Goal: Book appointment/travel/reservation

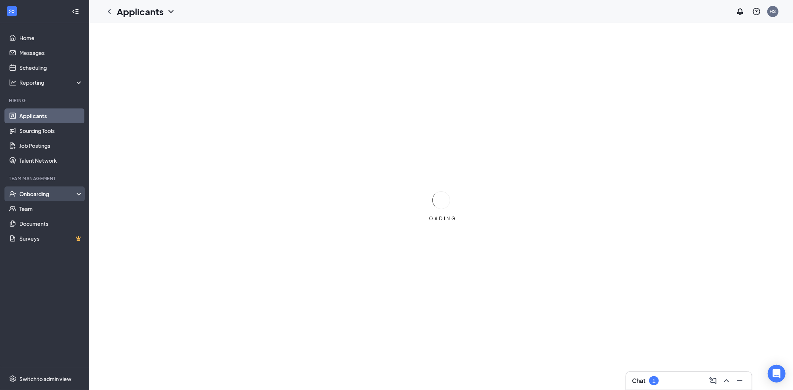
click at [22, 193] on div "Onboarding" at bounding box center [47, 193] width 57 height 7
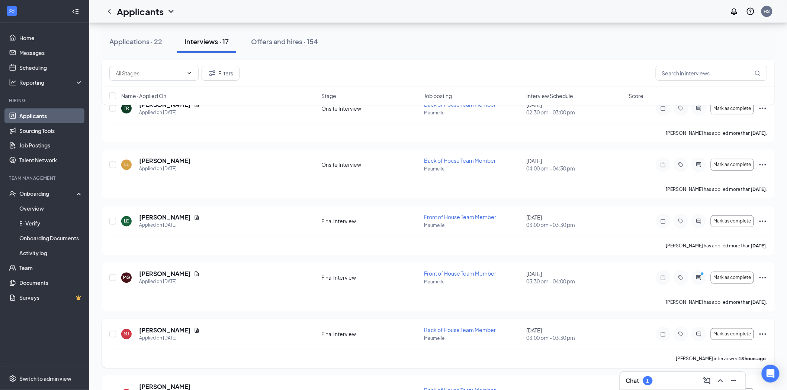
scroll to position [537, 0]
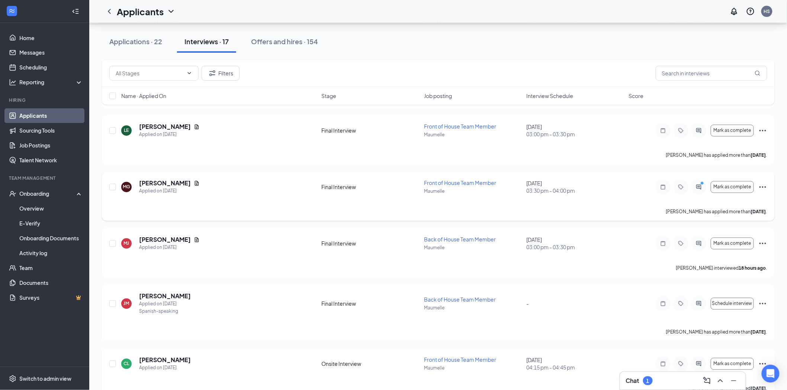
click at [763, 190] on icon "Ellipses" at bounding box center [762, 187] width 9 height 9
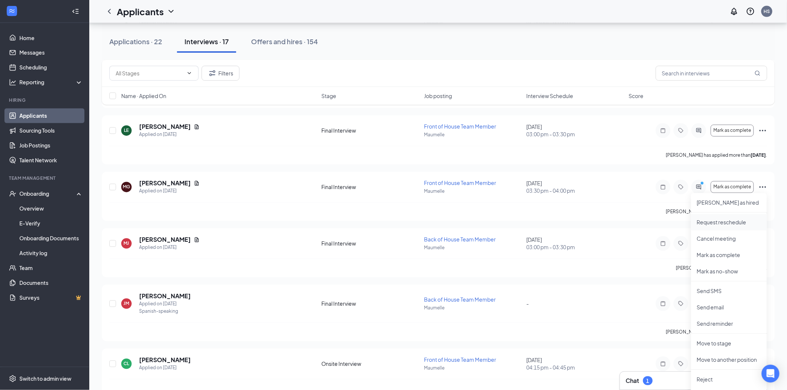
click at [733, 220] on p "Request reschedule" at bounding box center [729, 222] width 64 height 7
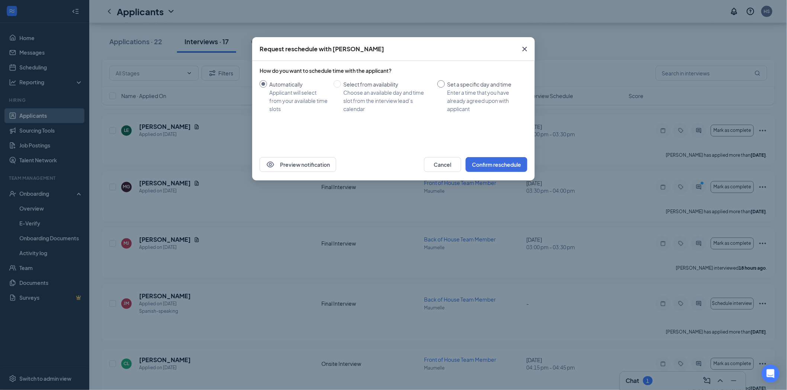
click at [445, 86] on span "Set a specific day and time Enter a time that you have already agreed upon with…" at bounding box center [485, 96] width 80 height 33
click at [445, 86] on input "Set a specific day and time Enter a time that you have already agreed upon with…" at bounding box center [440, 83] width 7 height 7
radio input "true"
radio input "false"
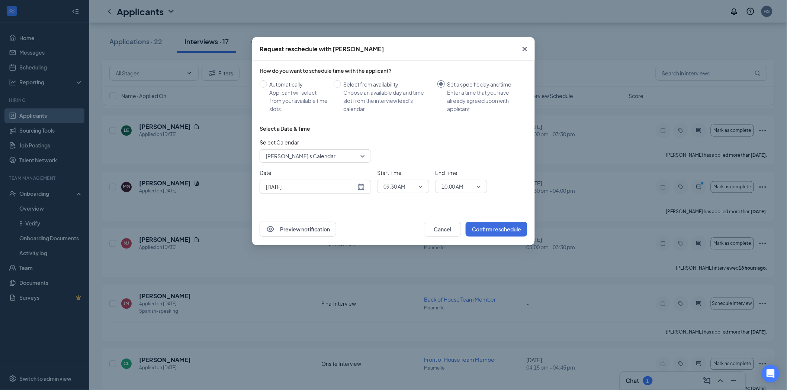
click at [411, 189] on span "09:30 AM" at bounding box center [399, 186] width 33 height 11
click at [397, 263] on span "02:00 PM" at bounding box center [394, 262] width 22 height 8
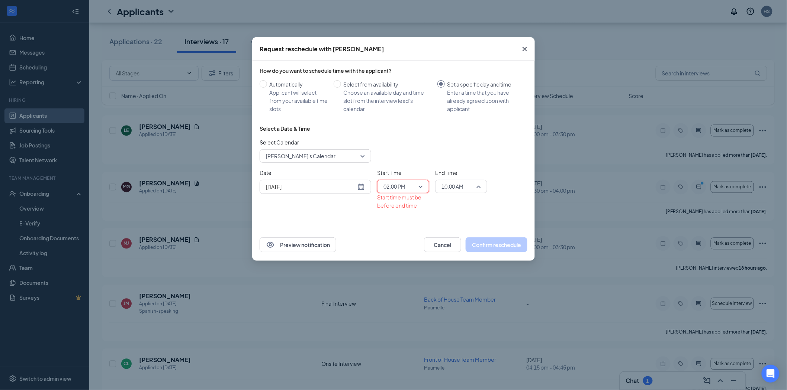
click at [466, 188] on span "10:00 AM" at bounding box center [457, 186] width 33 height 11
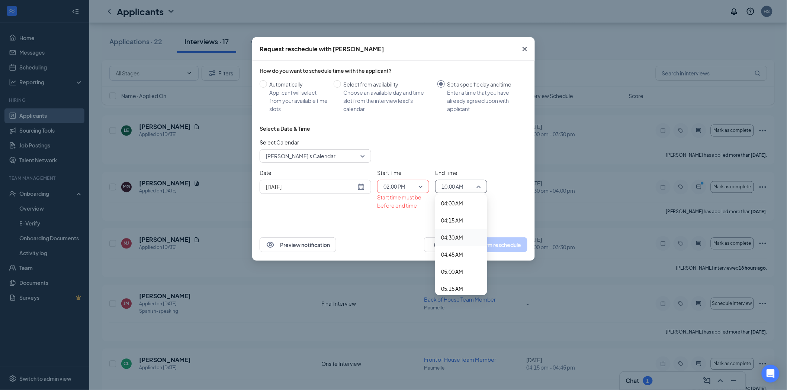
scroll to position [111, 0]
click at [421, 236] on div "Preview notification Cancel Confirm reschedule" at bounding box center [393, 245] width 283 height 32
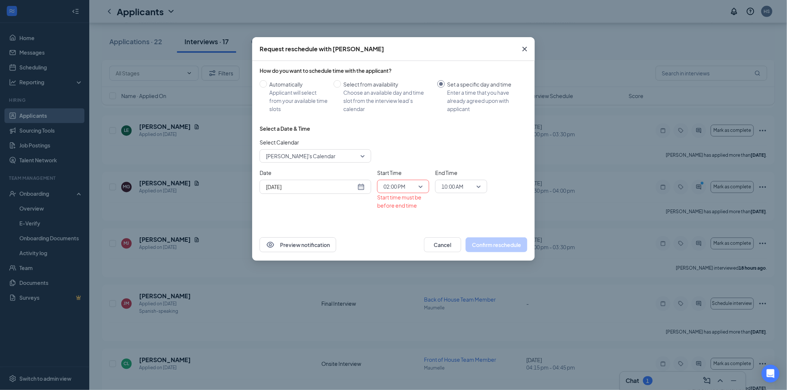
click at [525, 51] on icon "Cross" at bounding box center [524, 49] width 9 height 9
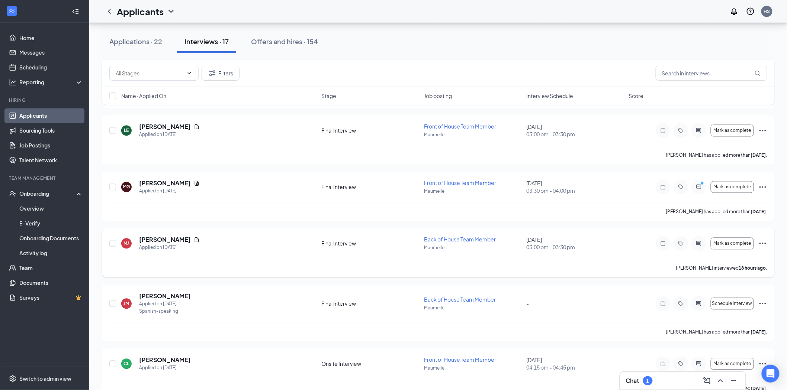
click at [763, 243] on icon "Ellipses" at bounding box center [762, 243] width 9 height 9
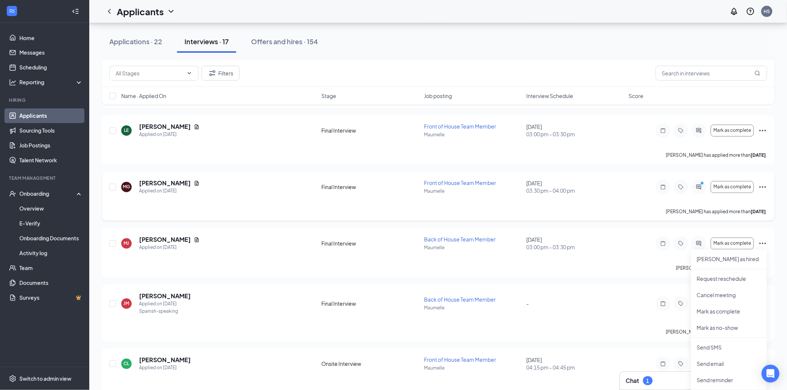
click at [763, 187] on icon "Ellipses" at bounding box center [762, 187] width 7 height 1
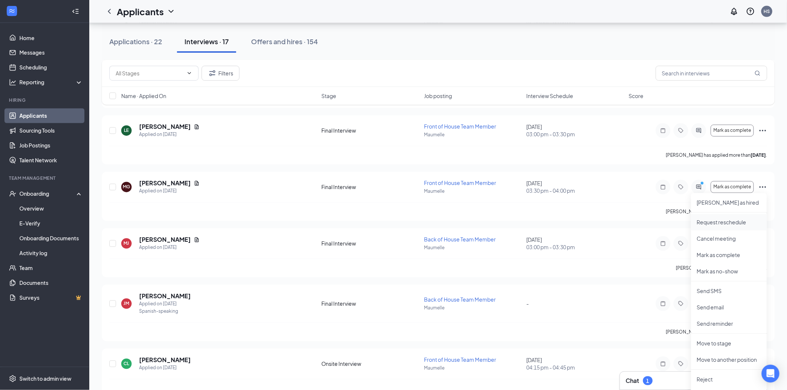
click at [729, 225] on p "Request reschedule" at bounding box center [729, 222] width 64 height 7
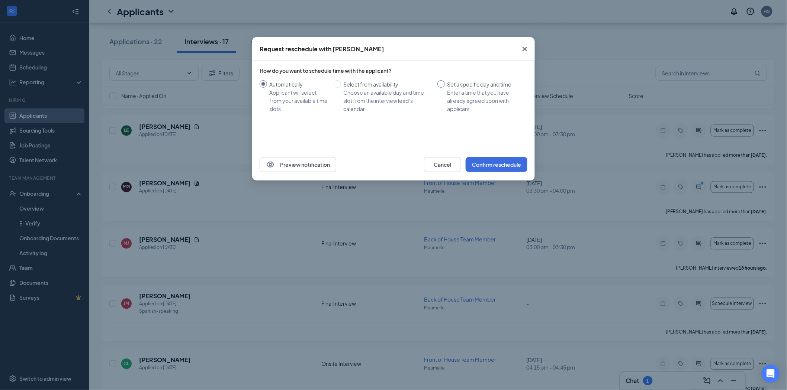
click at [445, 84] on span "Set a specific day and time Enter a time that you have already agreed upon with…" at bounding box center [485, 96] width 80 height 33
click at [445, 84] on input "Set a specific day and time Enter a time that you have already agreed upon with…" at bounding box center [440, 83] width 7 height 7
radio input "true"
radio input "false"
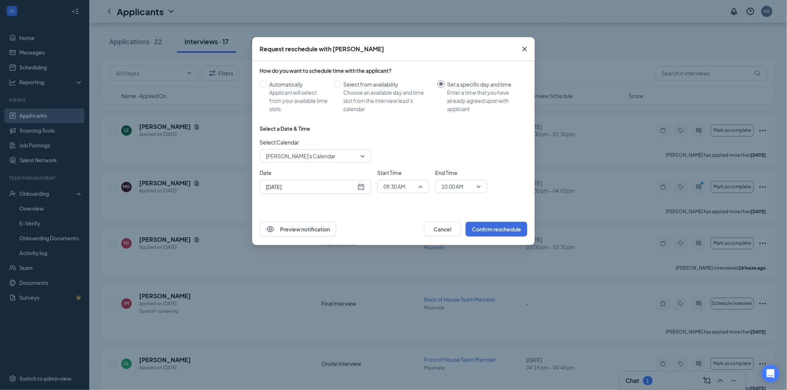
click at [425, 188] on div "09:30 AM" at bounding box center [403, 186] width 52 height 13
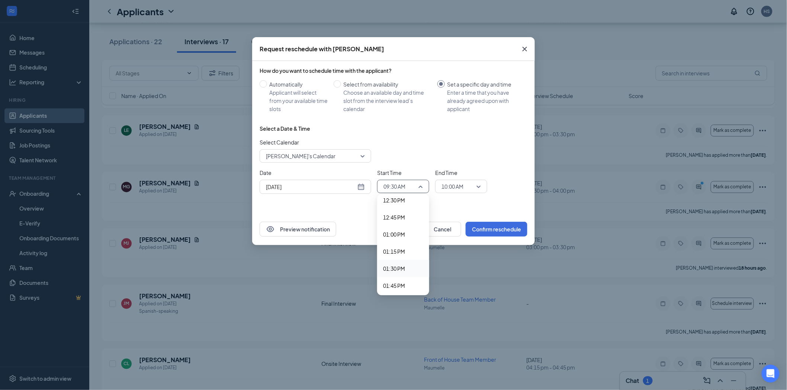
scroll to position [903, 0]
click at [395, 261] on span "02:00 PM" at bounding box center [394, 262] width 22 height 8
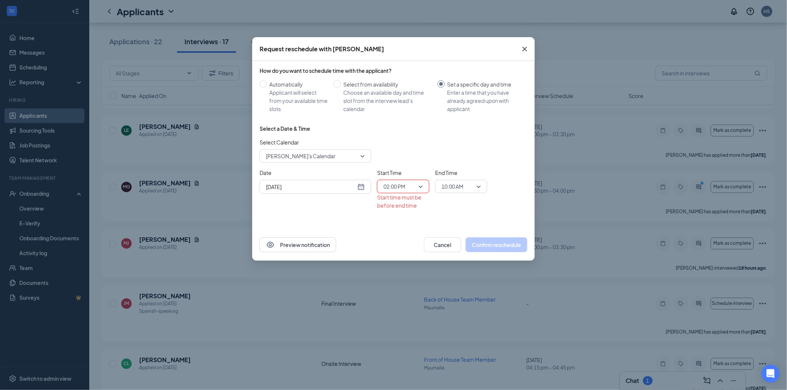
click at [474, 186] on span "10:00 AM" at bounding box center [457, 186] width 33 height 11
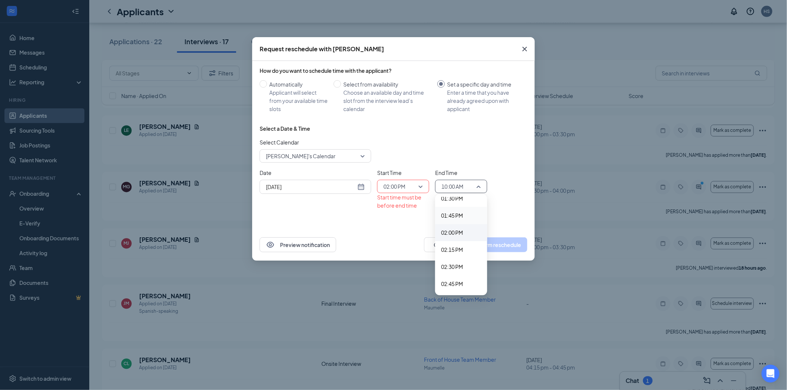
scroll to position [979, 0]
click at [462, 219] on span "02:30 PM" at bounding box center [452, 220] width 22 height 8
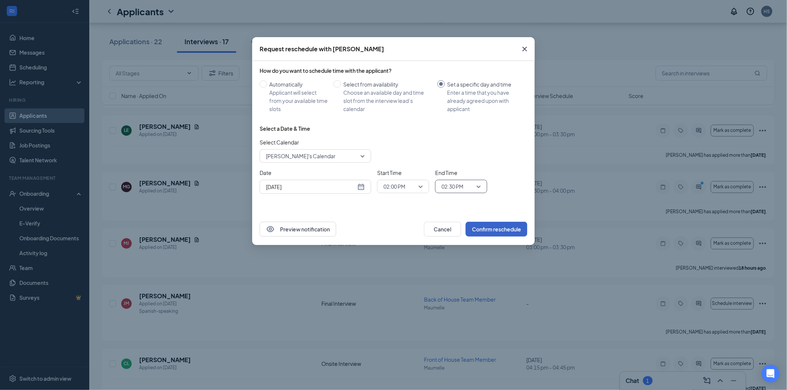
click at [495, 230] on button "Confirm reschedule" at bounding box center [497, 229] width 62 height 15
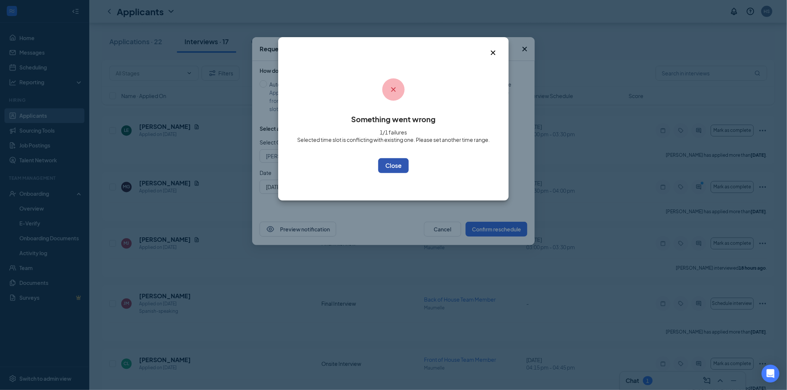
click at [395, 161] on button "OK" at bounding box center [393, 165] width 30 height 15
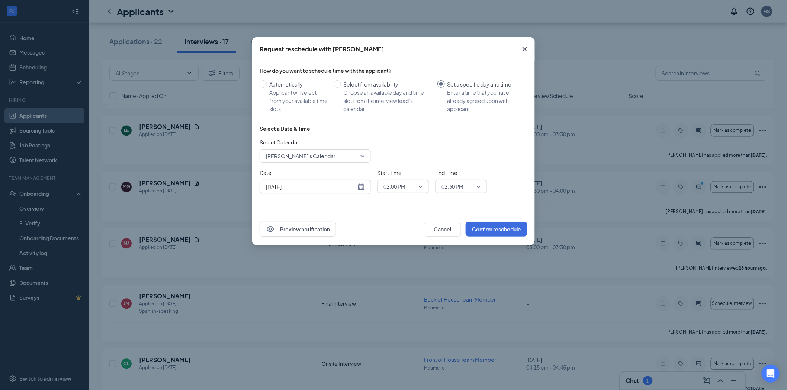
click at [529, 49] on span "Close" at bounding box center [525, 49] width 20 height 20
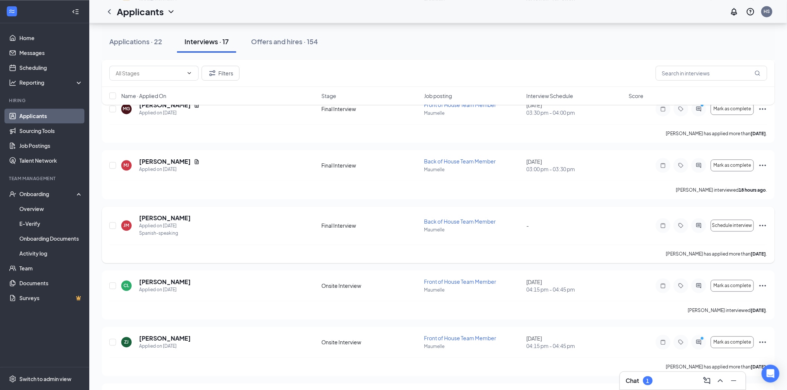
scroll to position [496, 0]
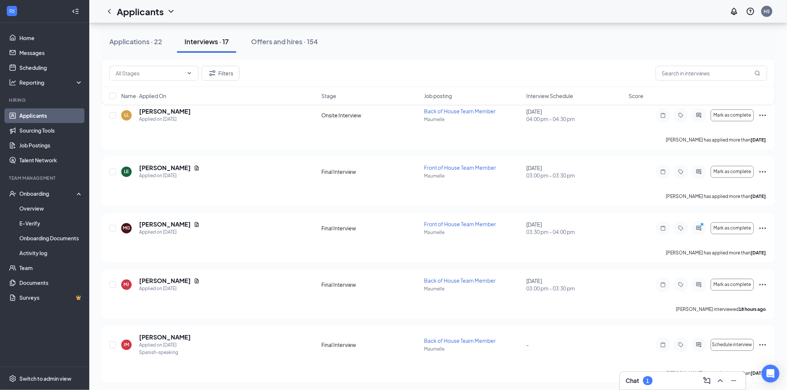
click at [562, 98] on span "Interview Schedule" at bounding box center [549, 95] width 47 height 7
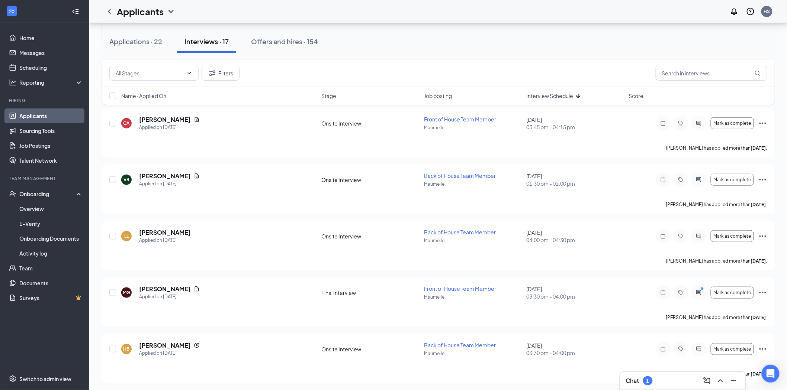
scroll to position [206, 0]
click at [641, 384] on div "Chat 1" at bounding box center [639, 381] width 27 height 9
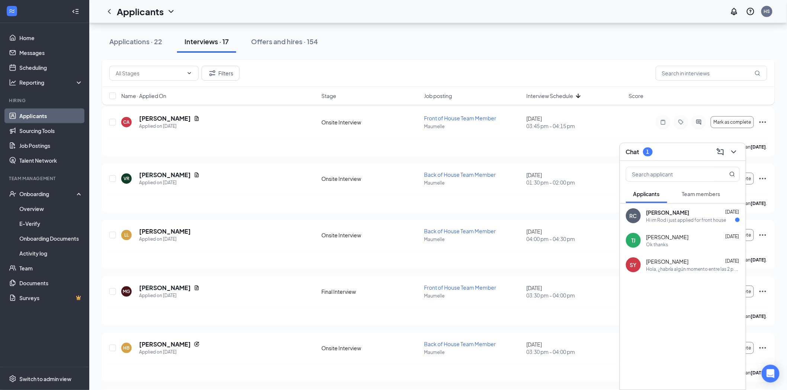
click at [682, 222] on div "Hi im Rod i just applied for front house" at bounding box center [686, 220] width 80 height 6
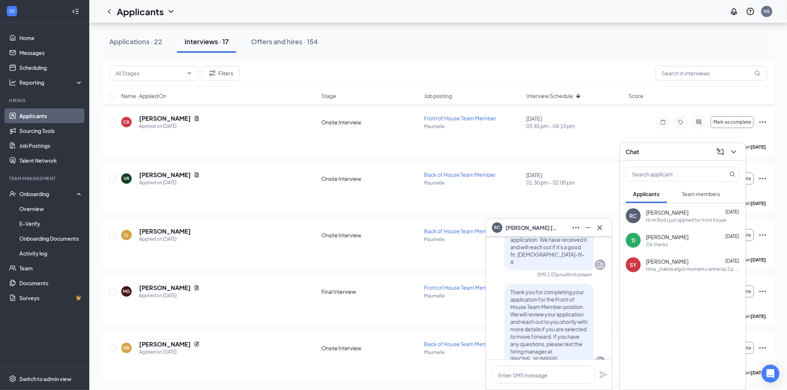
scroll to position [0, 0]
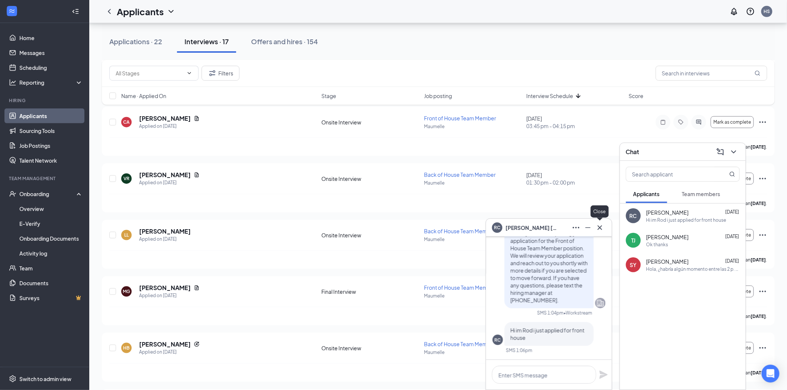
click at [601, 228] on icon "Cross" at bounding box center [599, 227] width 9 height 9
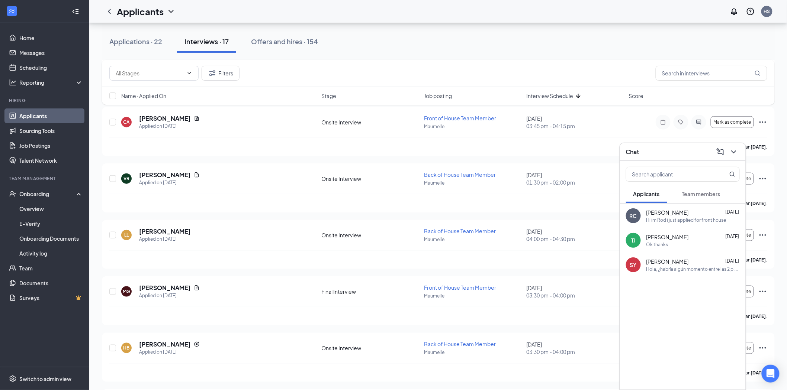
click at [739, 152] on button at bounding box center [734, 152] width 12 height 12
